Goal: Find specific page/section: Find specific page/section

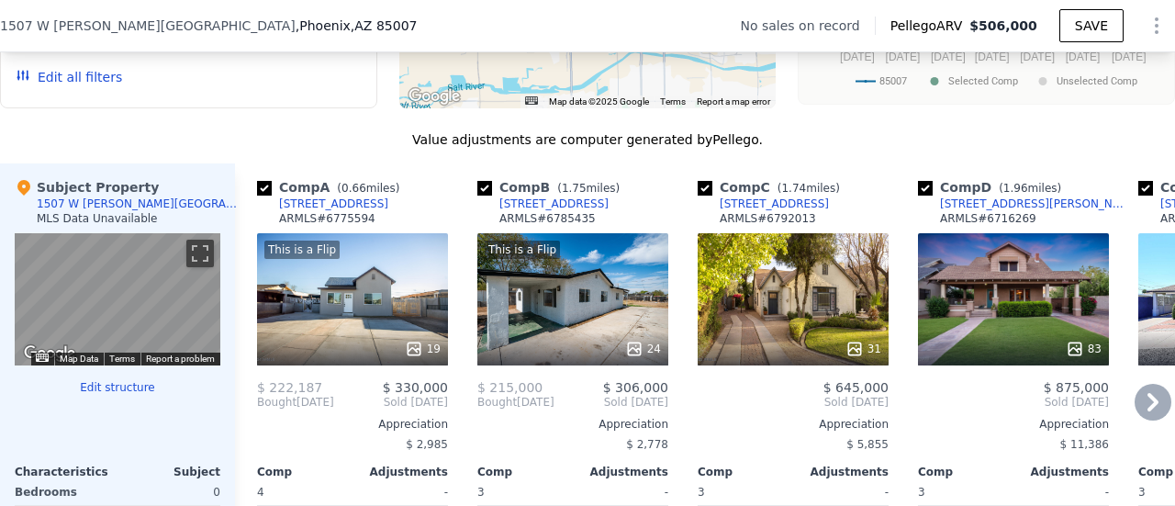
scroll to position [1737, 0]
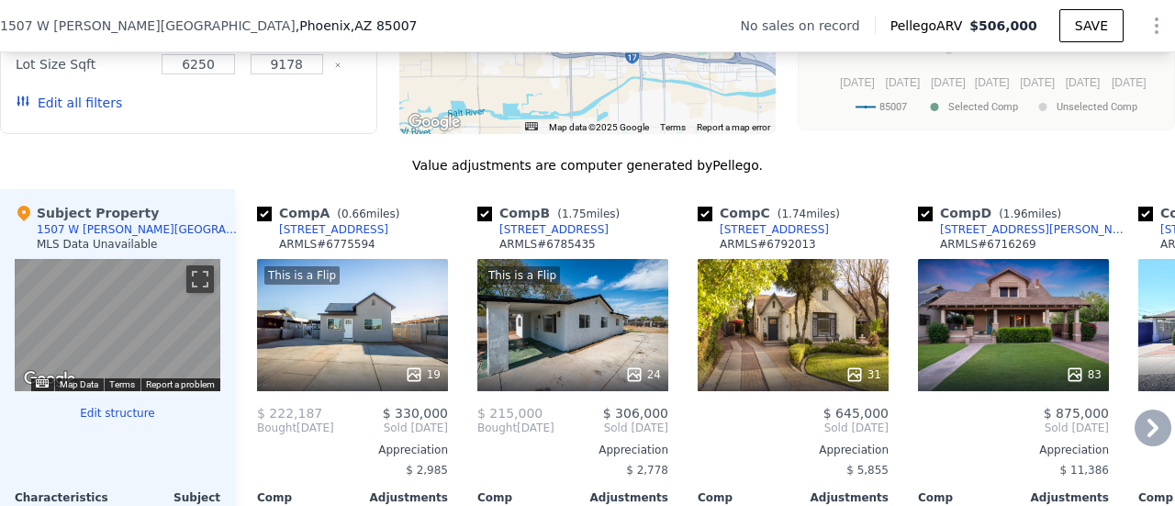
click at [1136, 431] on icon at bounding box center [1153, 428] width 37 height 37
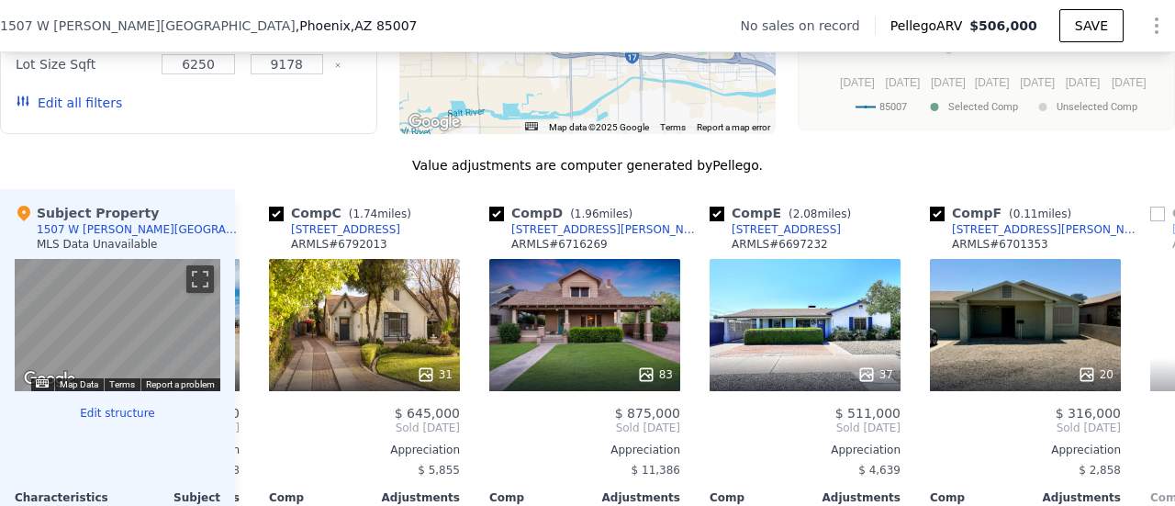
scroll to position [0, 441]
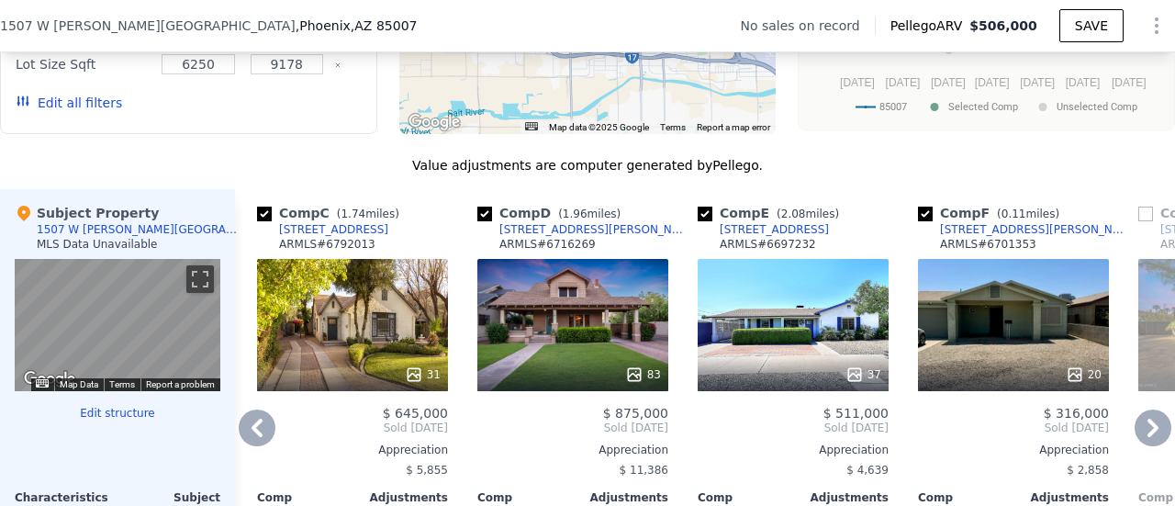
click at [1142, 431] on icon at bounding box center [1153, 428] width 37 height 37
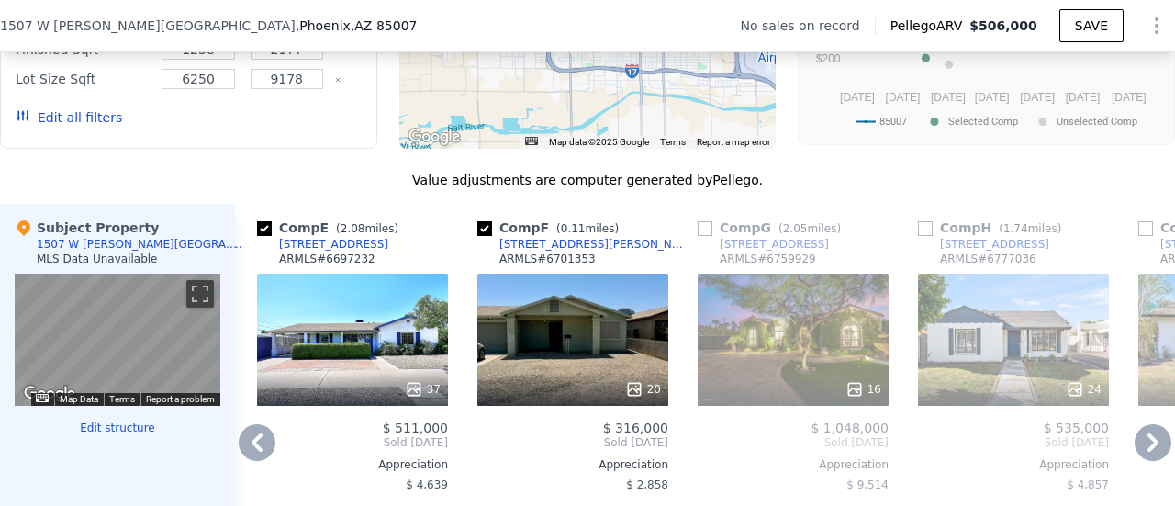
scroll to position [1737, 0]
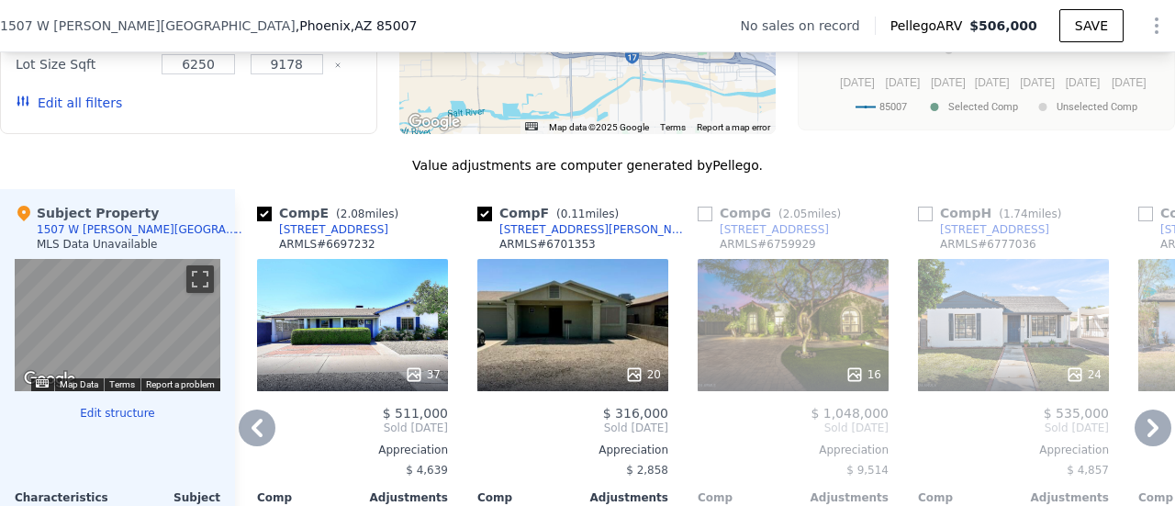
click at [1140, 428] on icon at bounding box center [1153, 428] width 37 height 37
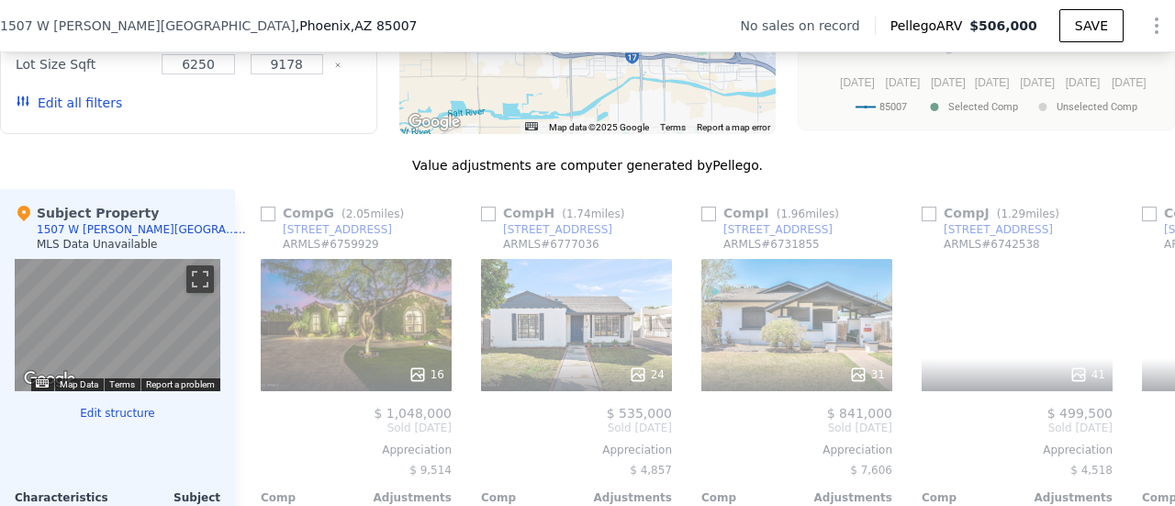
scroll to position [0, 1322]
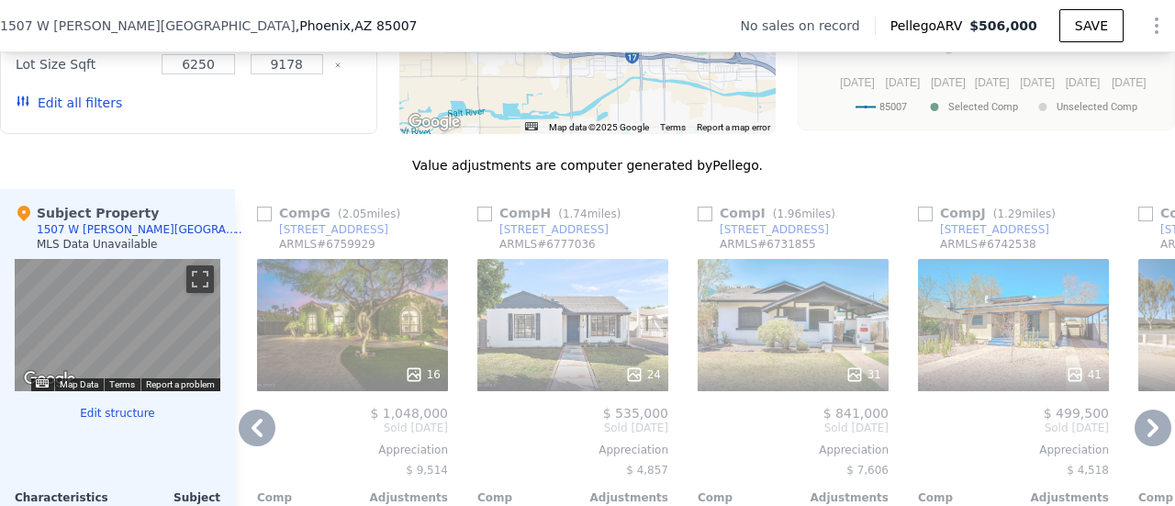
click at [1135, 429] on icon at bounding box center [1153, 428] width 37 height 37
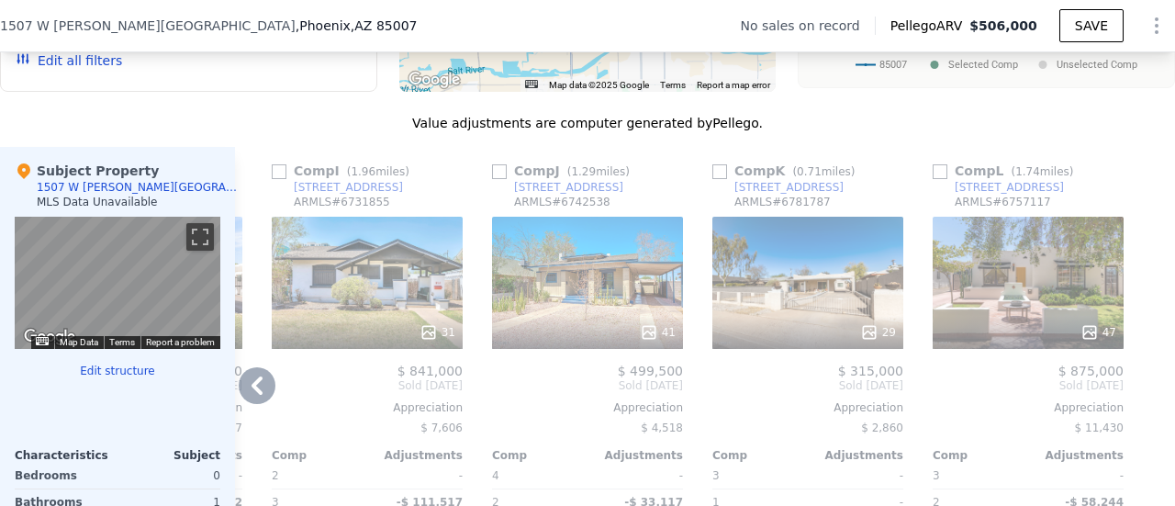
scroll to position [1829, 0]
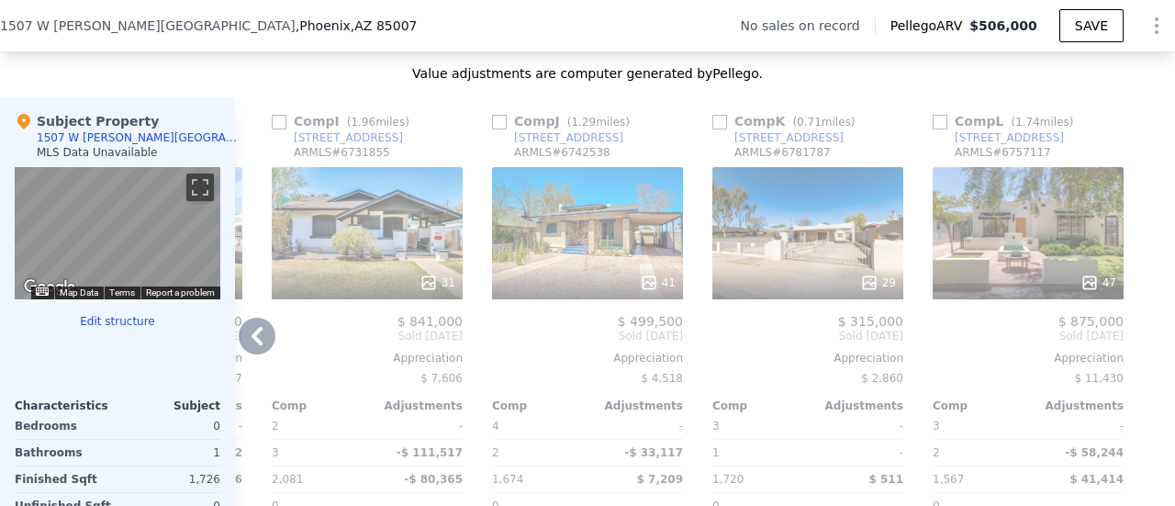
click at [257, 337] on icon at bounding box center [257, 336] width 11 height 18
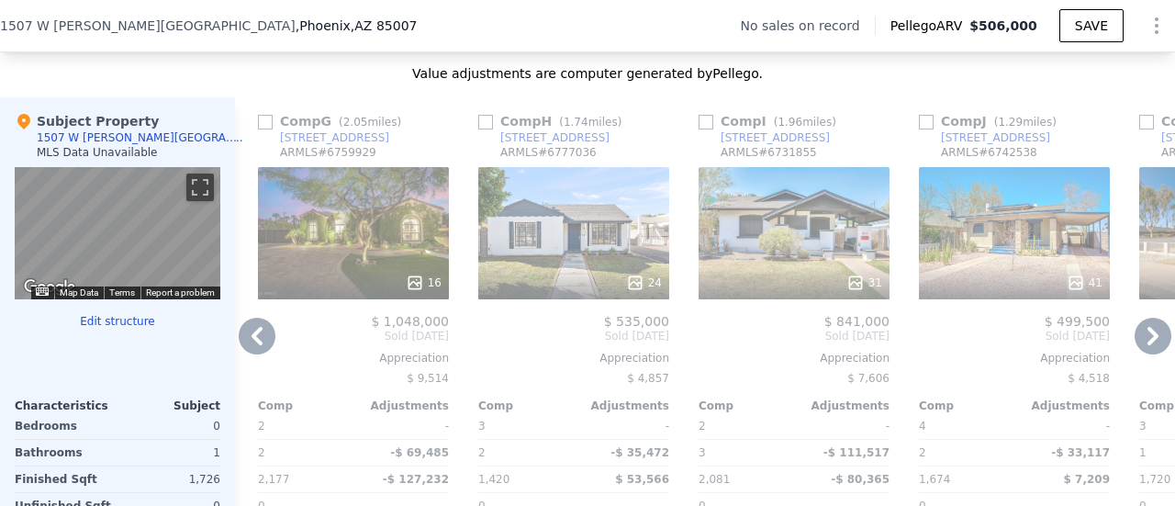
click at [253, 343] on icon at bounding box center [257, 336] width 11 height 18
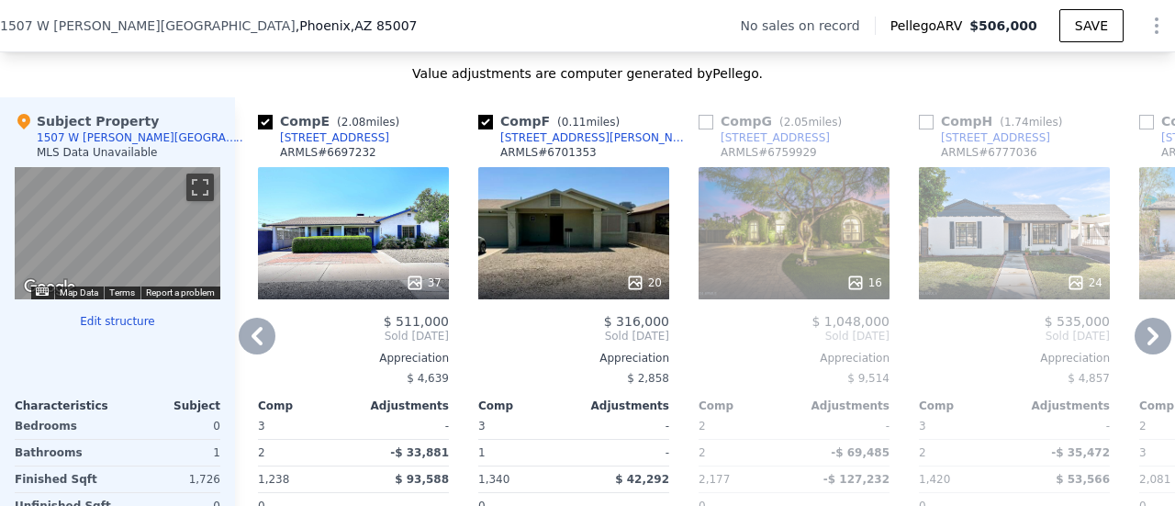
click at [253, 342] on icon at bounding box center [257, 336] width 11 height 18
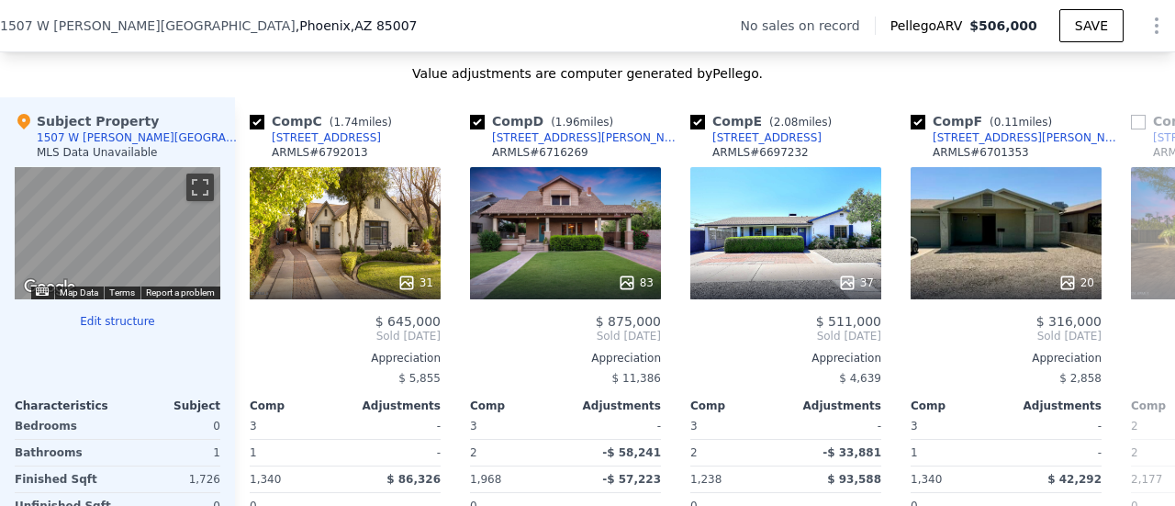
scroll to position [0, 440]
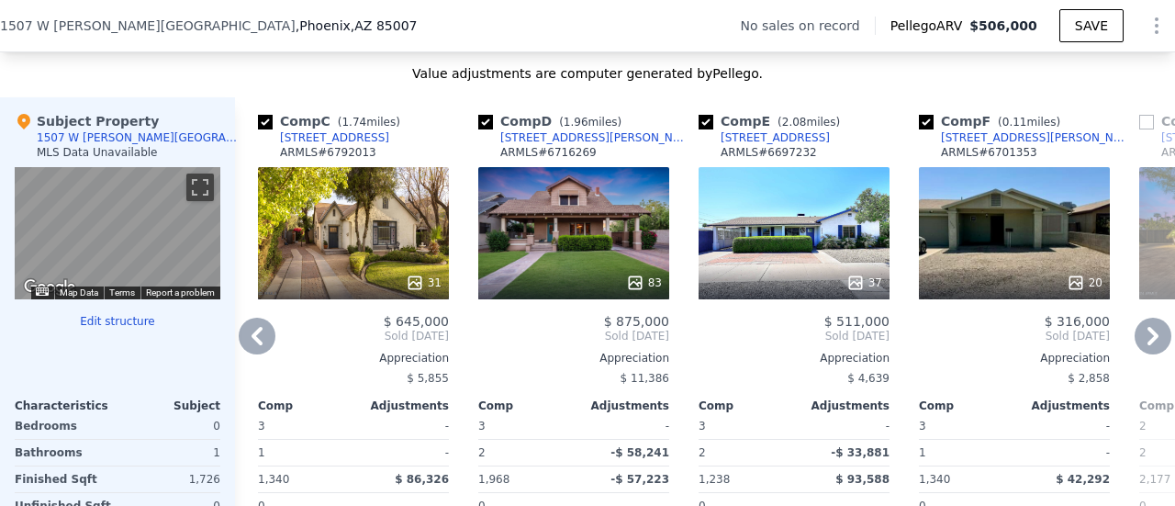
click at [253, 342] on icon at bounding box center [257, 336] width 11 height 18
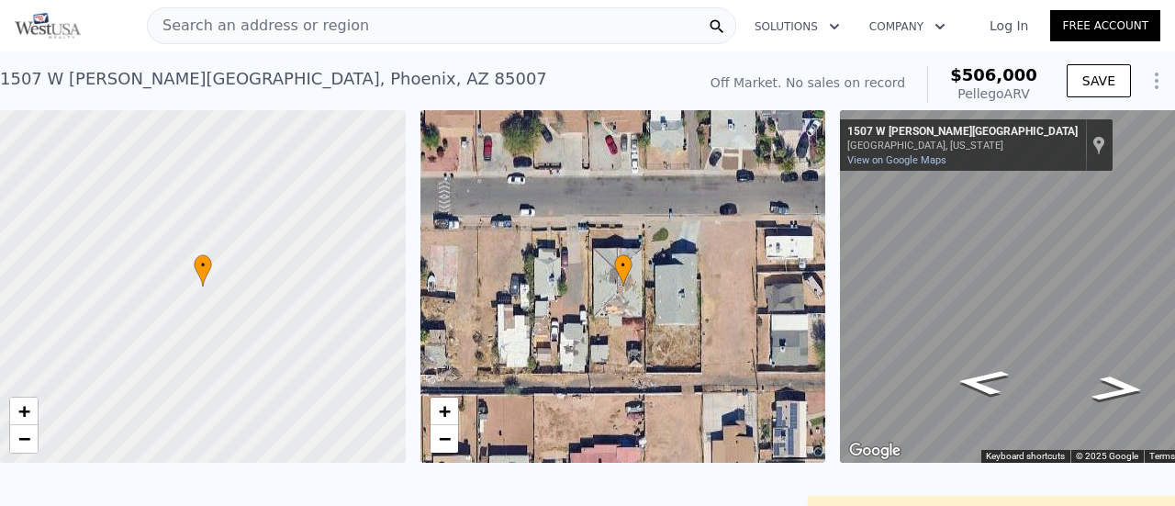
scroll to position [0, 0]
click at [266, 26] on span "Search an address or region" at bounding box center [258, 26] width 221 height 22
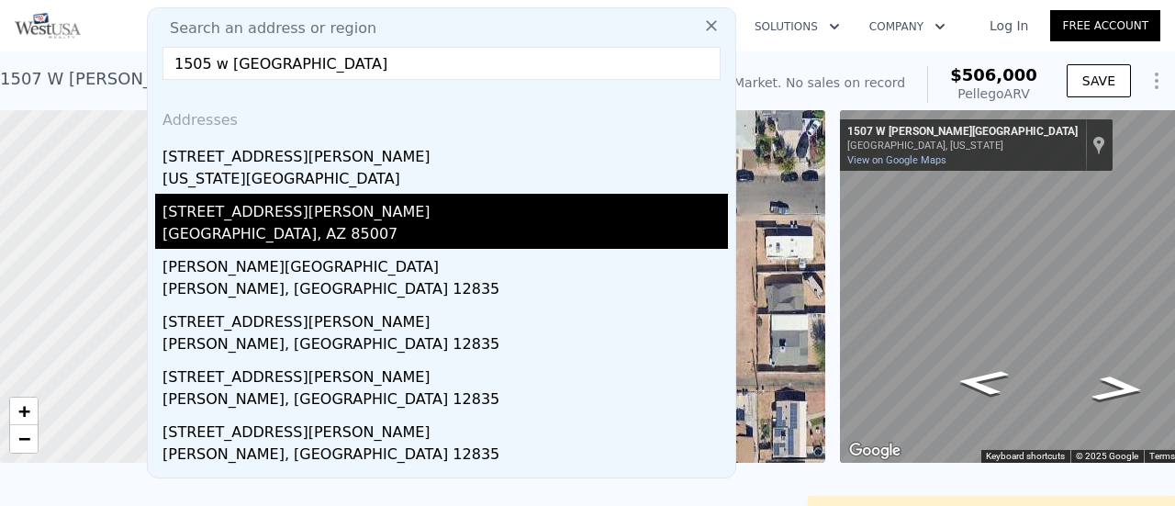
type input "1505 w [GEOGRAPHIC_DATA]"
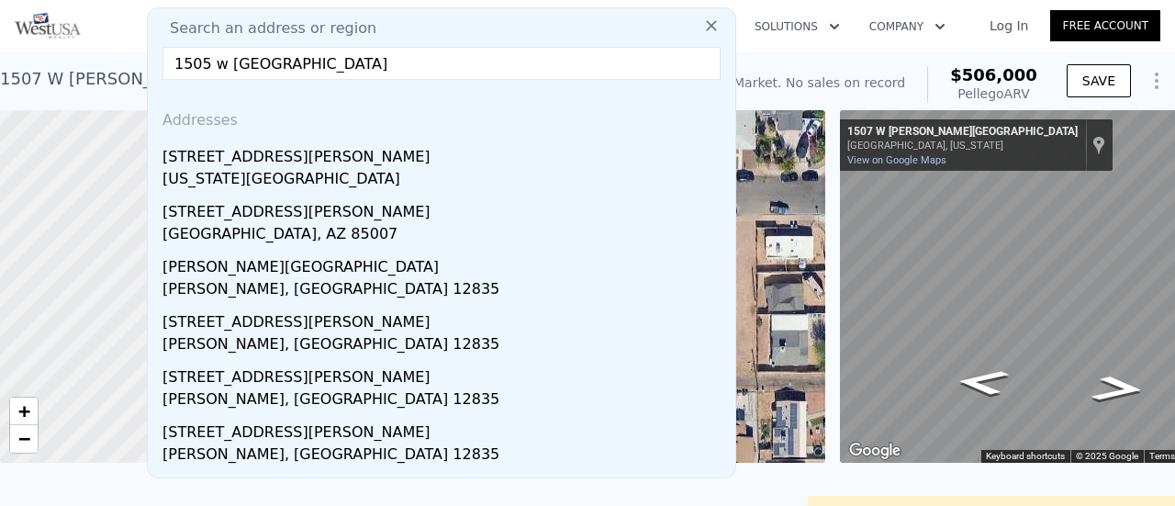
drag, startPoint x: 237, startPoint y: 223, endPoint x: 642, endPoint y: 132, distance: 415.0
click at [238, 224] on div "[GEOGRAPHIC_DATA], AZ 85007" at bounding box center [446, 236] width 566 height 26
